Goal: Task Accomplishment & Management: Use online tool/utility

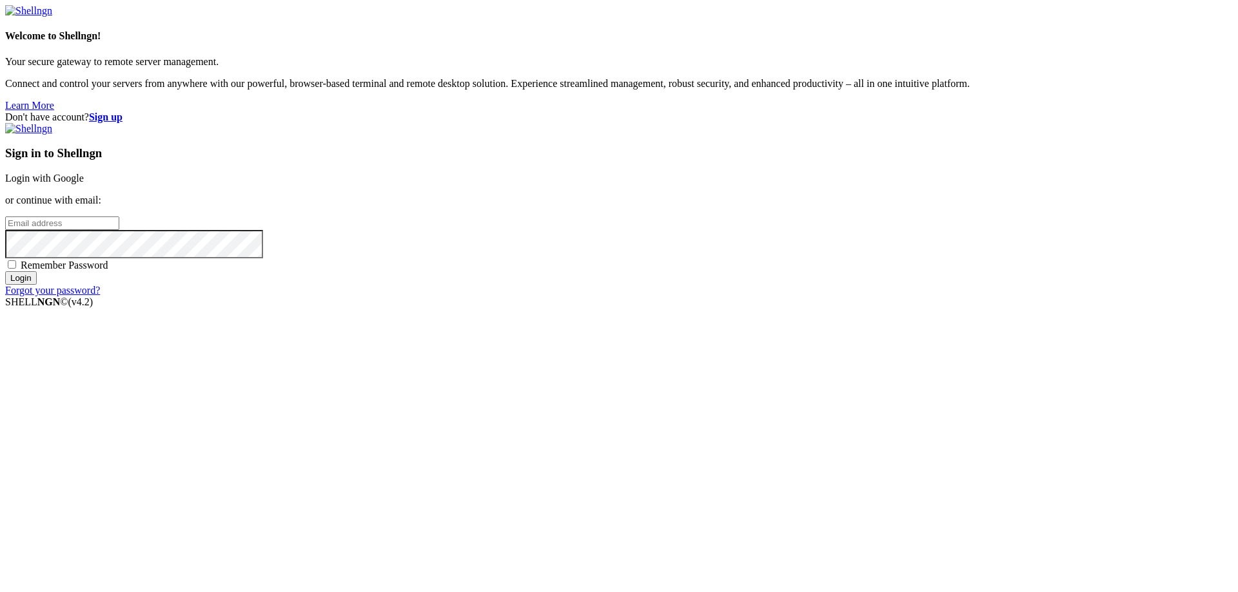
click at [84, 184] on link "Login with Google" at bounding box center [44, 178] width 79 height 11
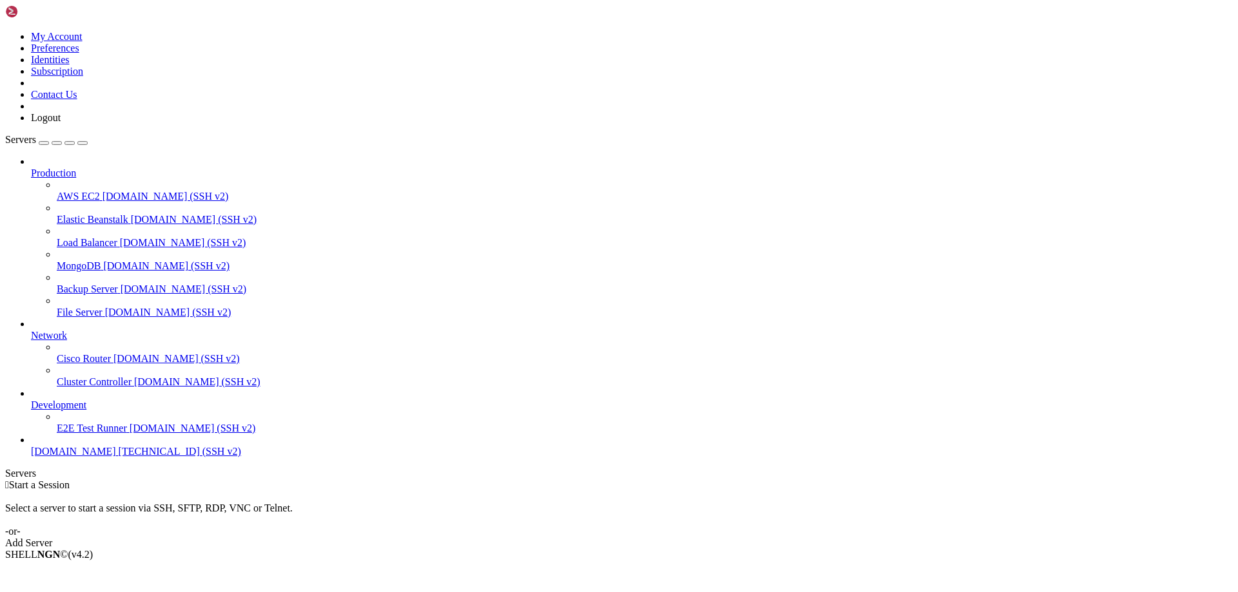
click at [83, 457] on span "[DOMAIN_NAME]" at bounding box center [73, 451] width 85 height 11
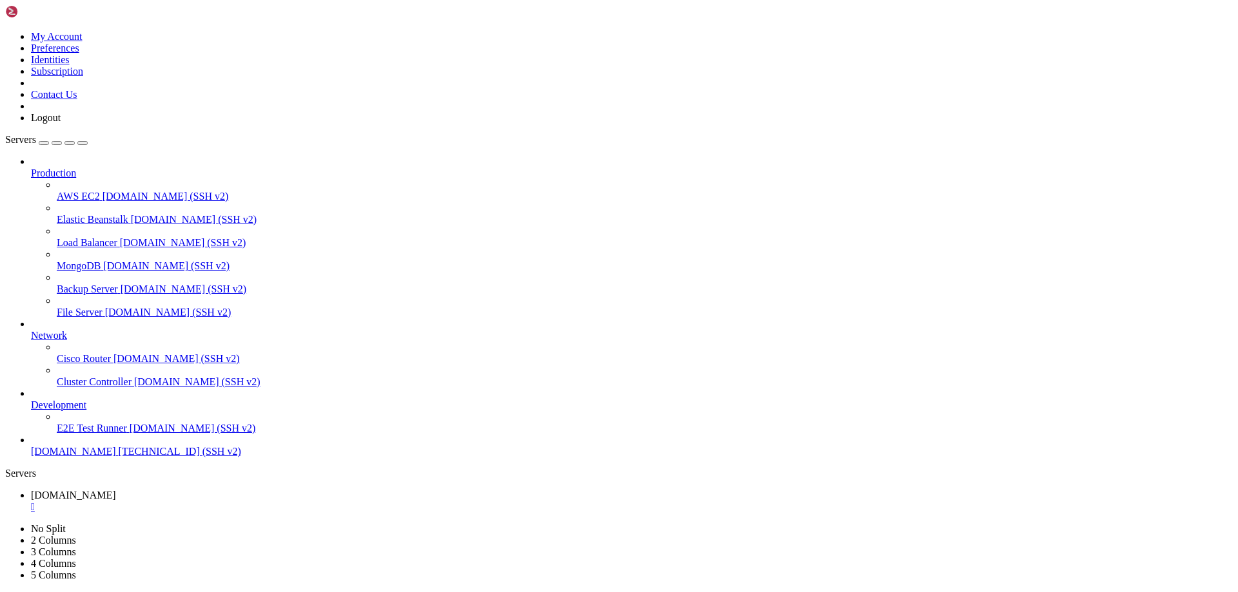
drag, startPoint x: 349, startPoint y: 1122, endPoint x: 52, endPoint y: 812, distance: 429.0
